Goal: Navigation & Orientation: Find specific page/section

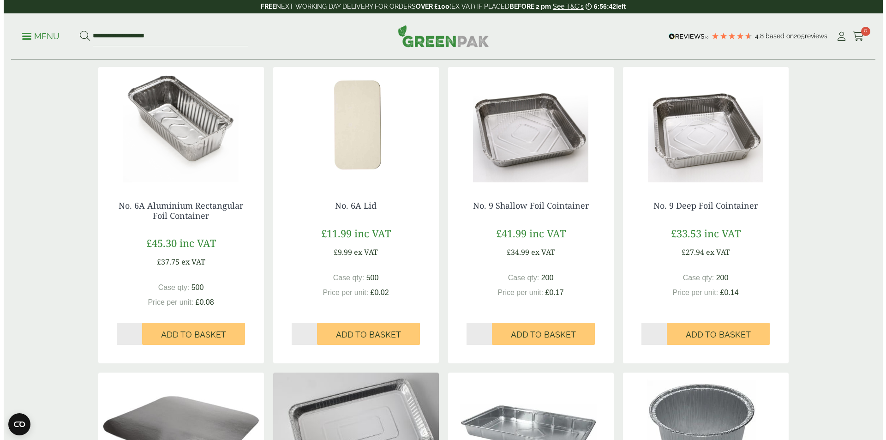
scroll to position [451, 0]
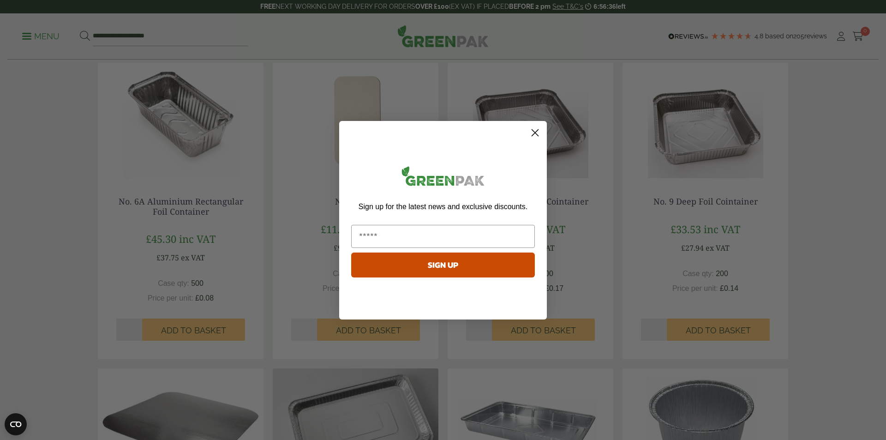
click at [534, 133] on icon "Close dialog" at bounding box center [535, 133] width 16 height 16
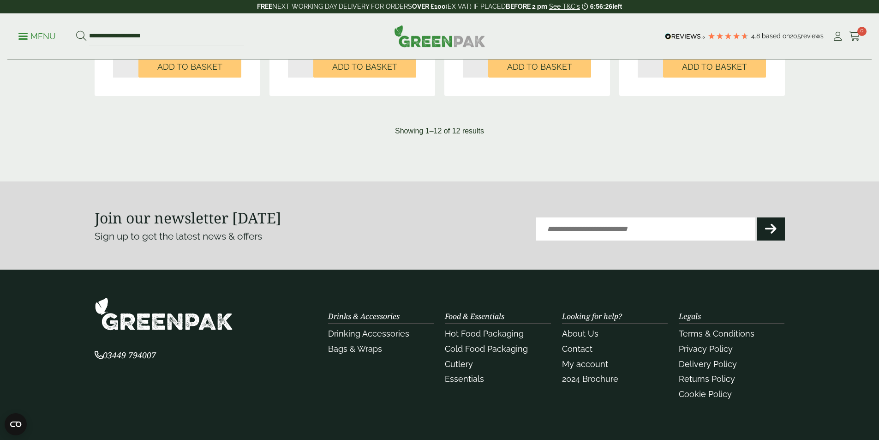
scroll to position [1097, 0]
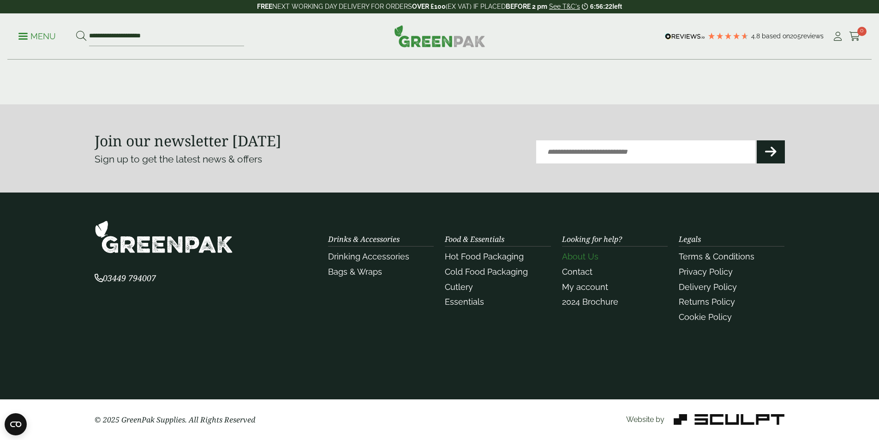
click at [586, 256] on link "About Us" at bounding box center [580, 257] width 36 height 10
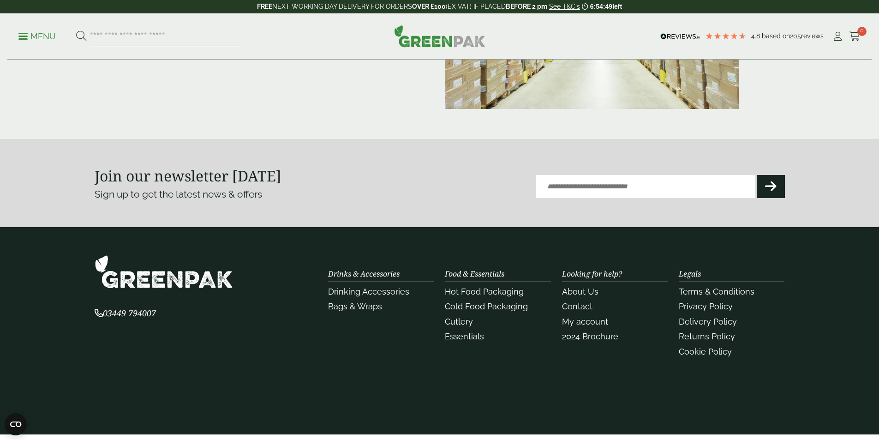
scroll to position [231, 0]
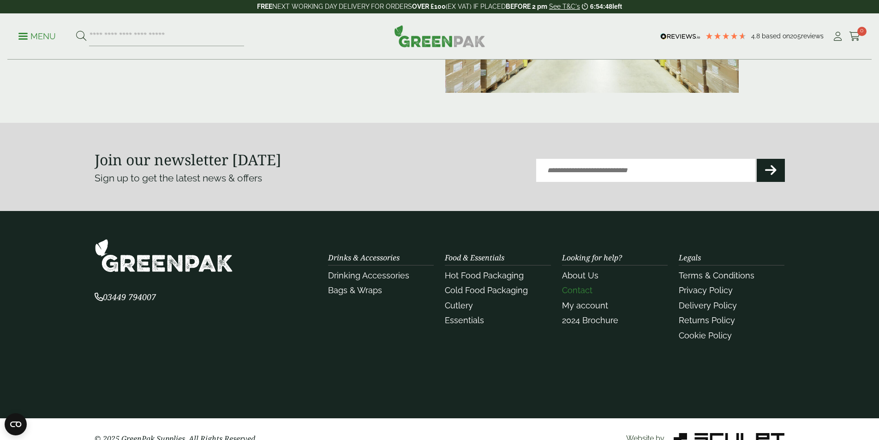
click at [566, 291] on link "Contact" at bounding box center [577, 290] width 30 height 10
